Goal: Find specific page/section: Find specific page/section

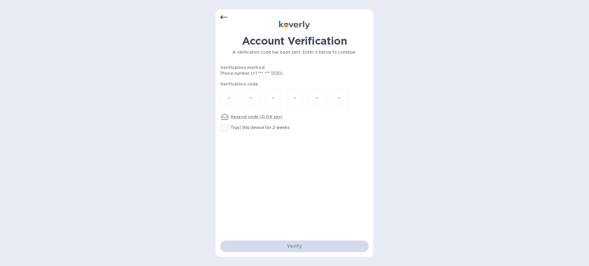
click at [236, 131] on p "Trust this device for 2 weeks" at bounding box center [260, 128] width 59 height 6
click at [231, 131] on input "Trust this device for 2 weeks" at bounding box center [224, 128] width 12 height 12
checkbox input "true"
click at [230, 103] on input "number" at bounding box center [229, 99] width 8 height 11
click at [231, 96] on input "number" at bounding box center [229, 99] width 8 height 11
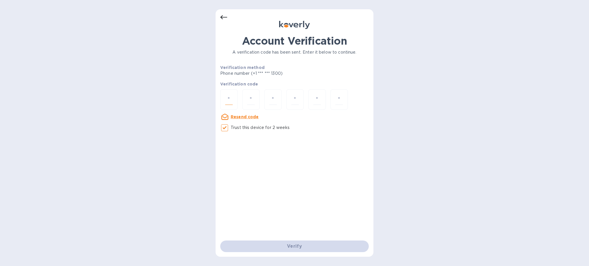
type input "7"
type input "4"
type input "8"
type input "9"
type input "3"
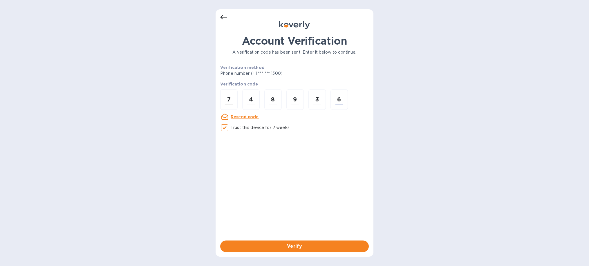
type input "6"
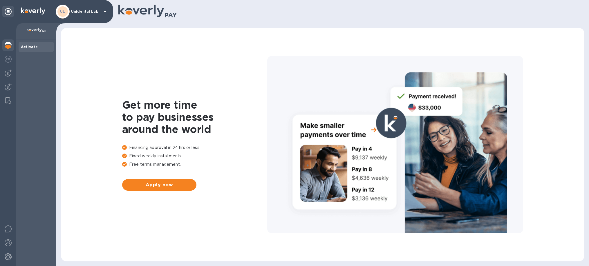
click at [74, 9] on div "UL Unidental Lab" at bounding box center [82, 12] width 53 height 14
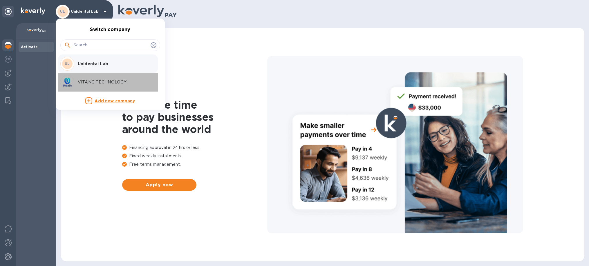
click at [93, 84] on p "VITANG TECHNOLOGY" at bounding box center [114, 82] width 73 height 6
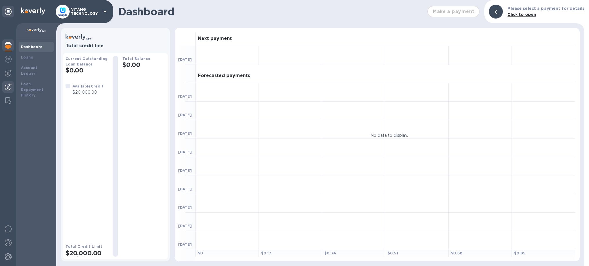
click at [8, 88] on img at bounding box center [8, 87] width 7 height 7
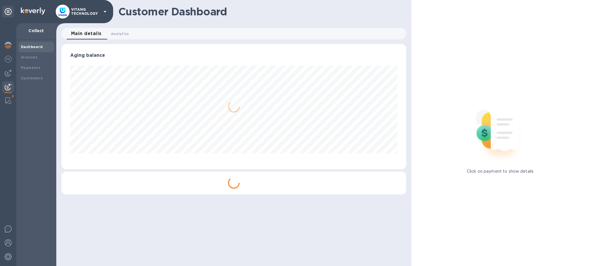
scroll to position [125, 345]
click at [30, 66] on div "Payments" at bounding box center [36, 68] width 31 height 6
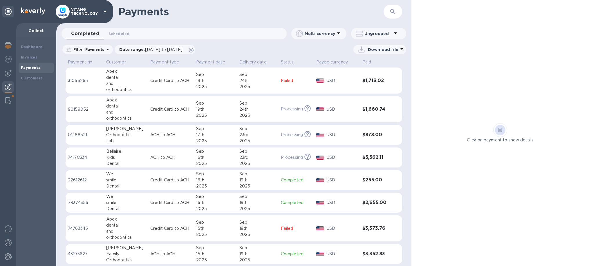
click at [266, 85] on div "2025" at bounding box center [257, 87] width 37 height 6
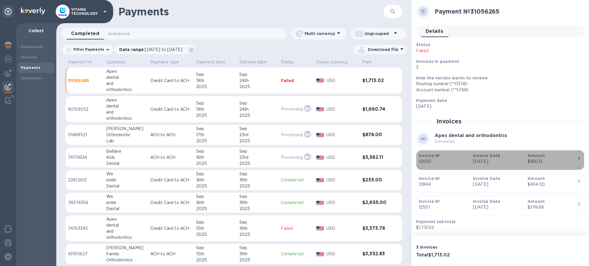
click at [449, 158] on p "Invoice №" at bounding box center [444, 156] width 50 height 6
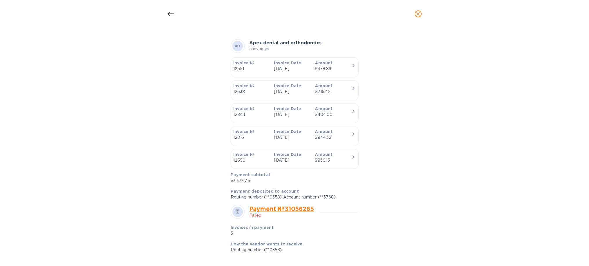
scroll to position [132, 0]
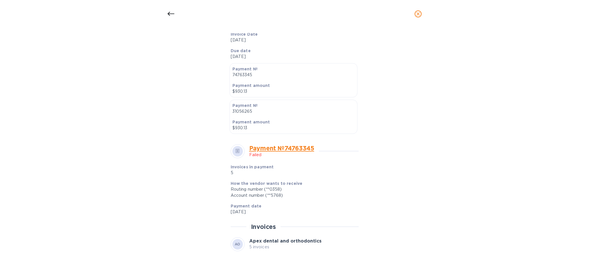
click at [419, 13] on icon "close" at bounding box center [417, 13] width 3 height 3
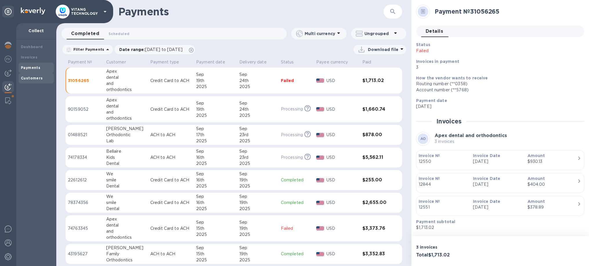
click at [33, 76] on b "Customers" at bounding box center [32, 78] width 22 height 4
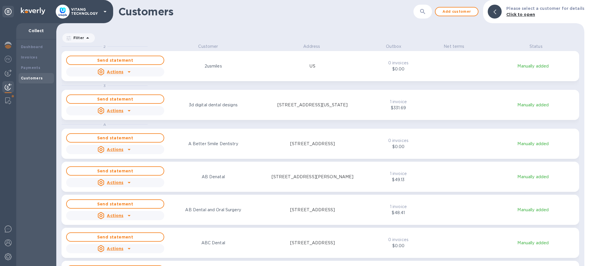
scroll to position [223, 528]
click at [424, 12] on icon "button" at bounding box center [422, 11] width 7 height 7
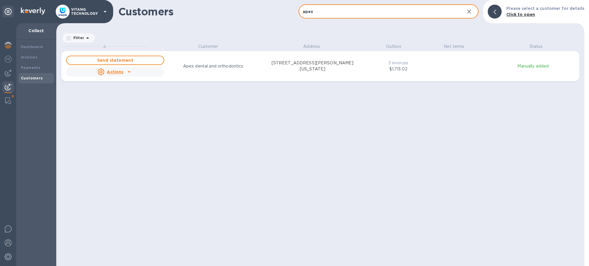
type input "apex"
click at [357, 71] on p "1108 W Dickinson Blvd, Suite B, Fort Stockton, Texas 79735 US" at bounding box center [312, 66] width 98 height 12
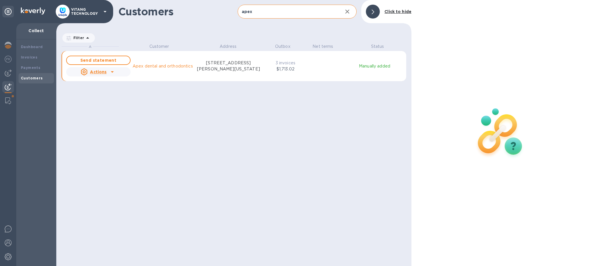
scroll to position [0, 0]
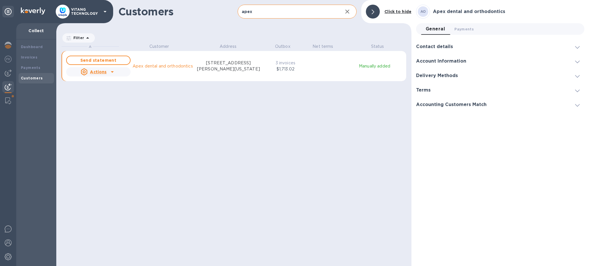
click at [377, 11] on div at bounding box center [373, 12] width 14 height 14
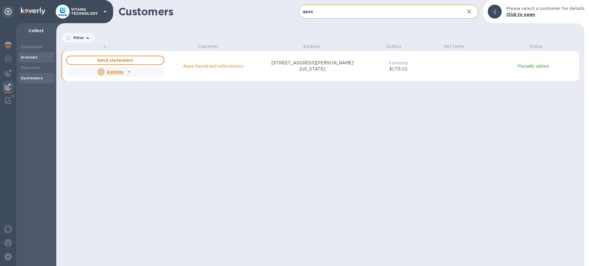
click at [39, 61] on div "Invoices" at bounding box center [36, 57] width 35 height 10
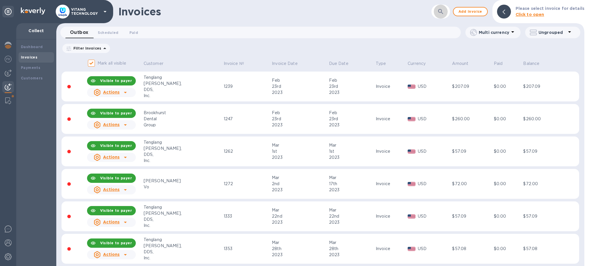
click at [443, 15] on icon "button" at bounding box center [440, 11] width 7 height 7
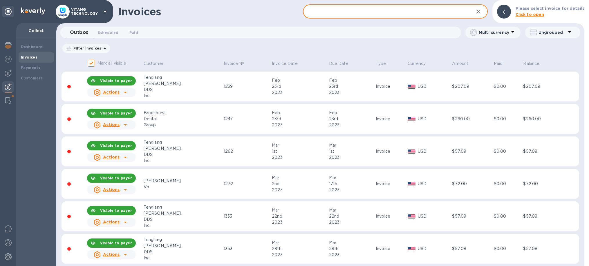
click at [395, 12] on input "text" at bounding box center [386, 12] width 166 height 14
paste input "https://koverly.me/0/0/eSaTke4"
type input "https://koverly.me/0/0/eSaTke4"
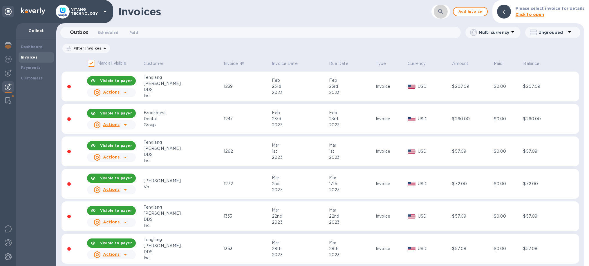
click at [443, 16] on button "button" at bounding box center [441, 12] width 14 height 14
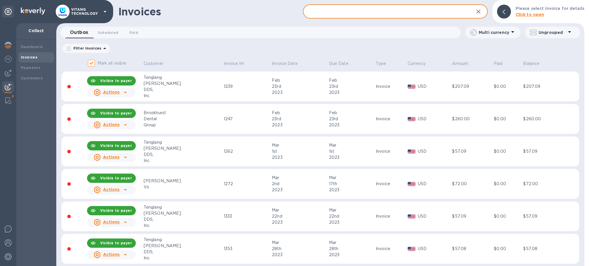
paste input "Yuan Tian Dental PLLC"
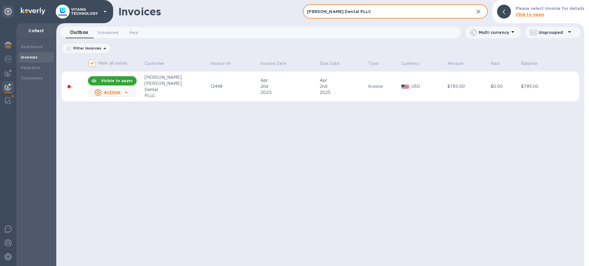
type input "Yuan Tian Dental PLLC"
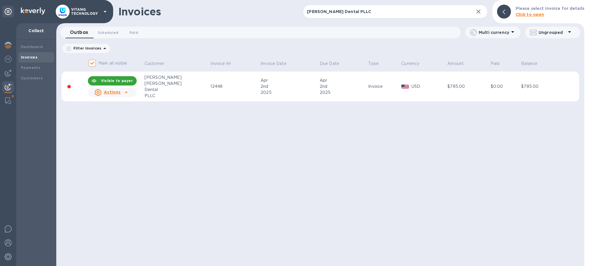
drag, startPoint x: 198, startPoint y: 169, endPoint x: 587, endPoint y: 194, distance: 390.6
click at [198, 169] on div "Invoices Yuan Tian Dental PLLC ​ Add invoice Please select invoice for details …" at bounding box center [320, 133] width 528 height 266
